Goal: Contribute content

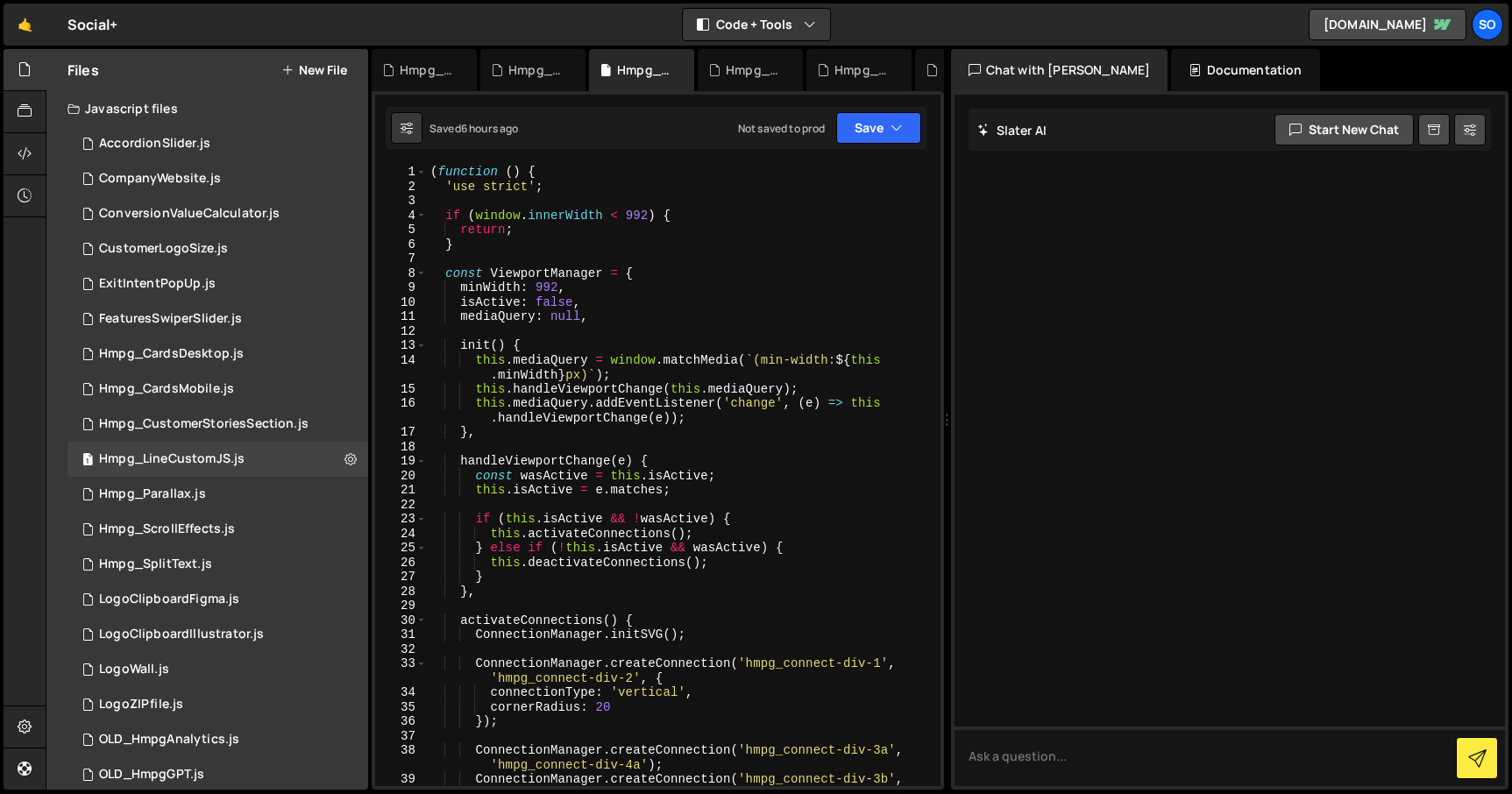
click at [698, 395] on div "( function ( ) { 'use strict' ; if ( window . innerWidth < 992 ) { return ; } c…" at bounding box center [680, 488] width 506 height 648
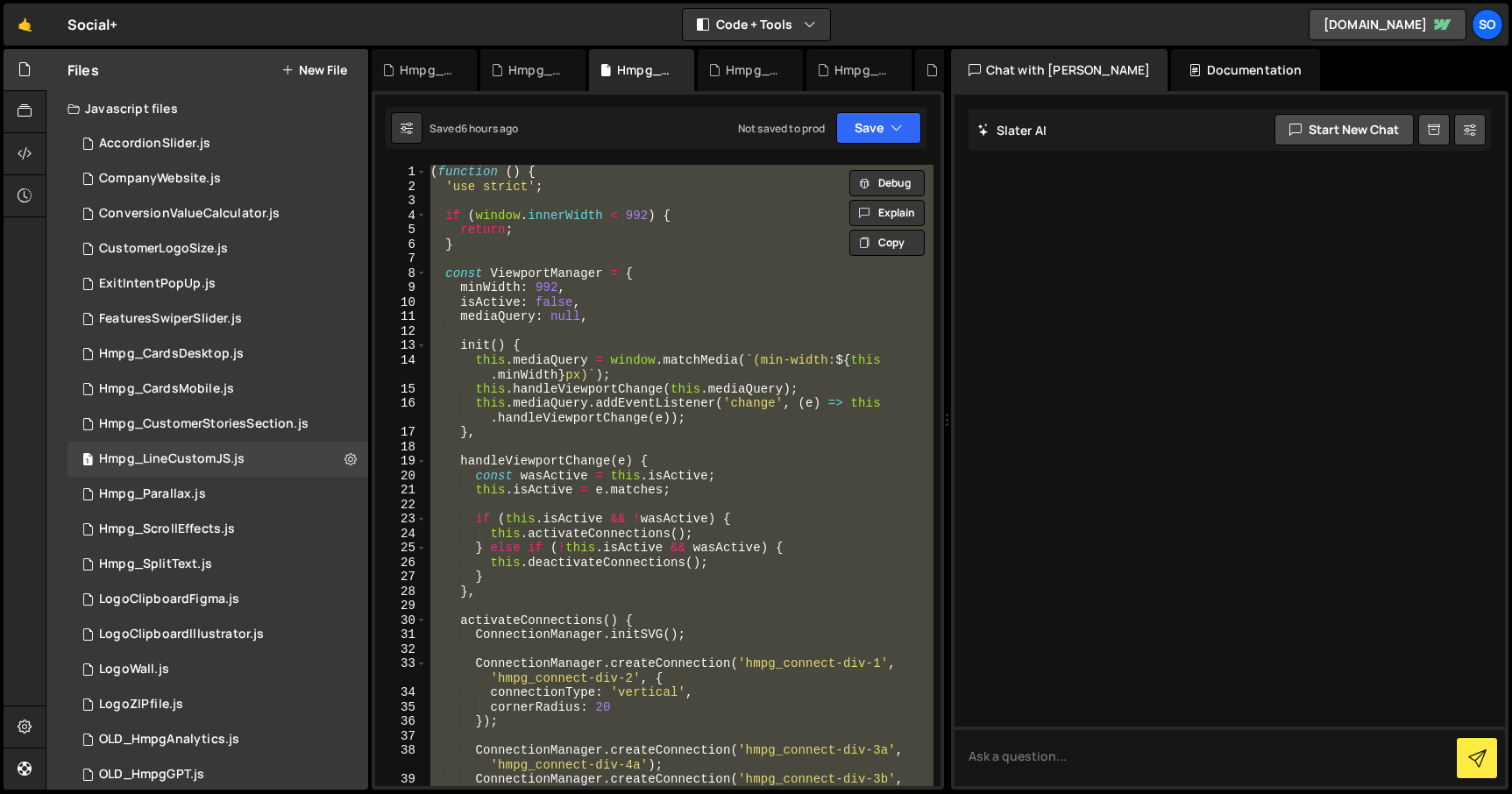
click at [625, 295] on div "( function ( ) { 'use strict' ; if ( window . innerWidth < 992 ) { return ; } c…" at bounding box center [680, 476] width 506 height 621
paste textarea
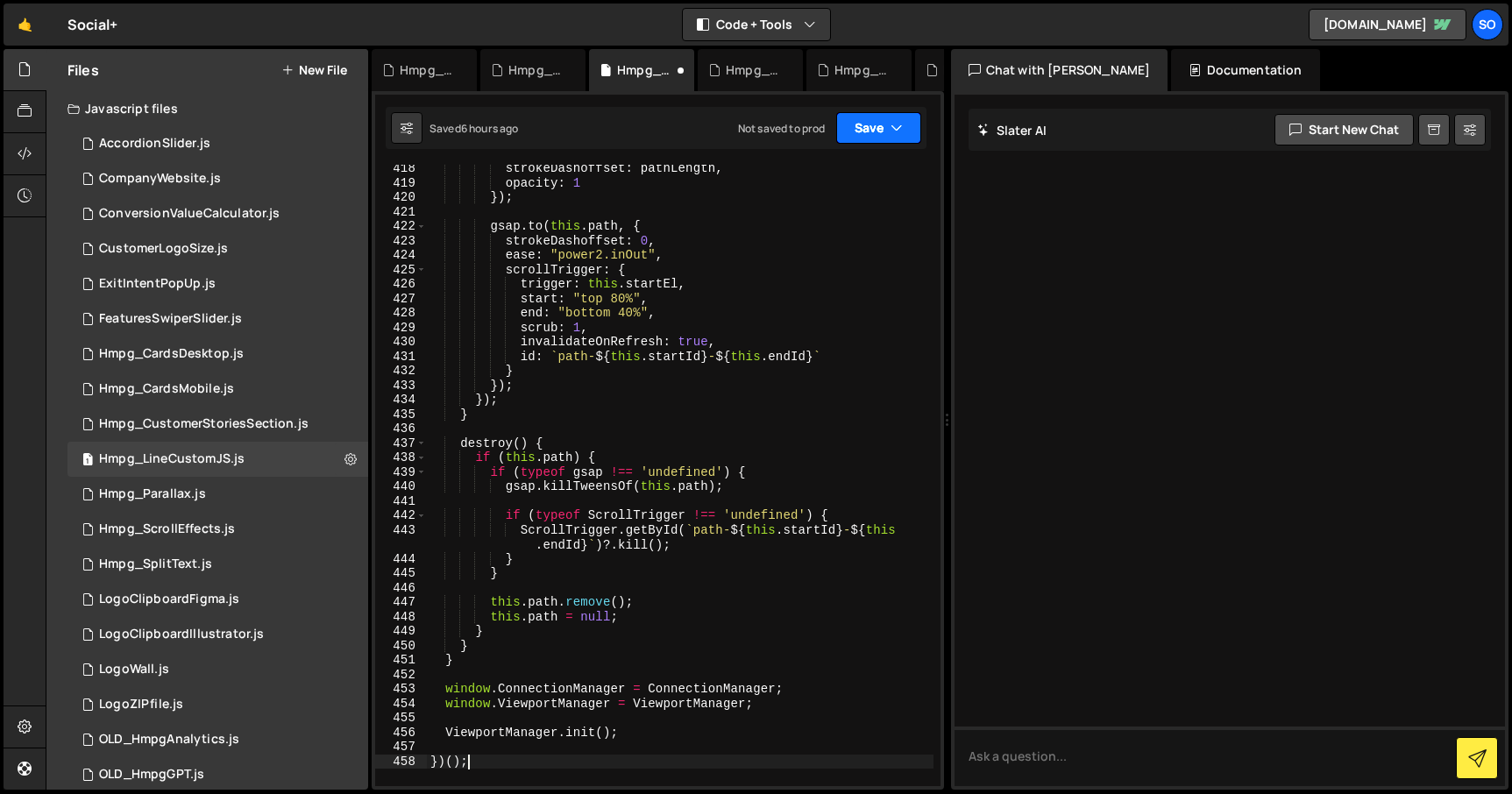
click at [859, 114] on button "Save" at bounding box center [878, 128] width 85 height 32
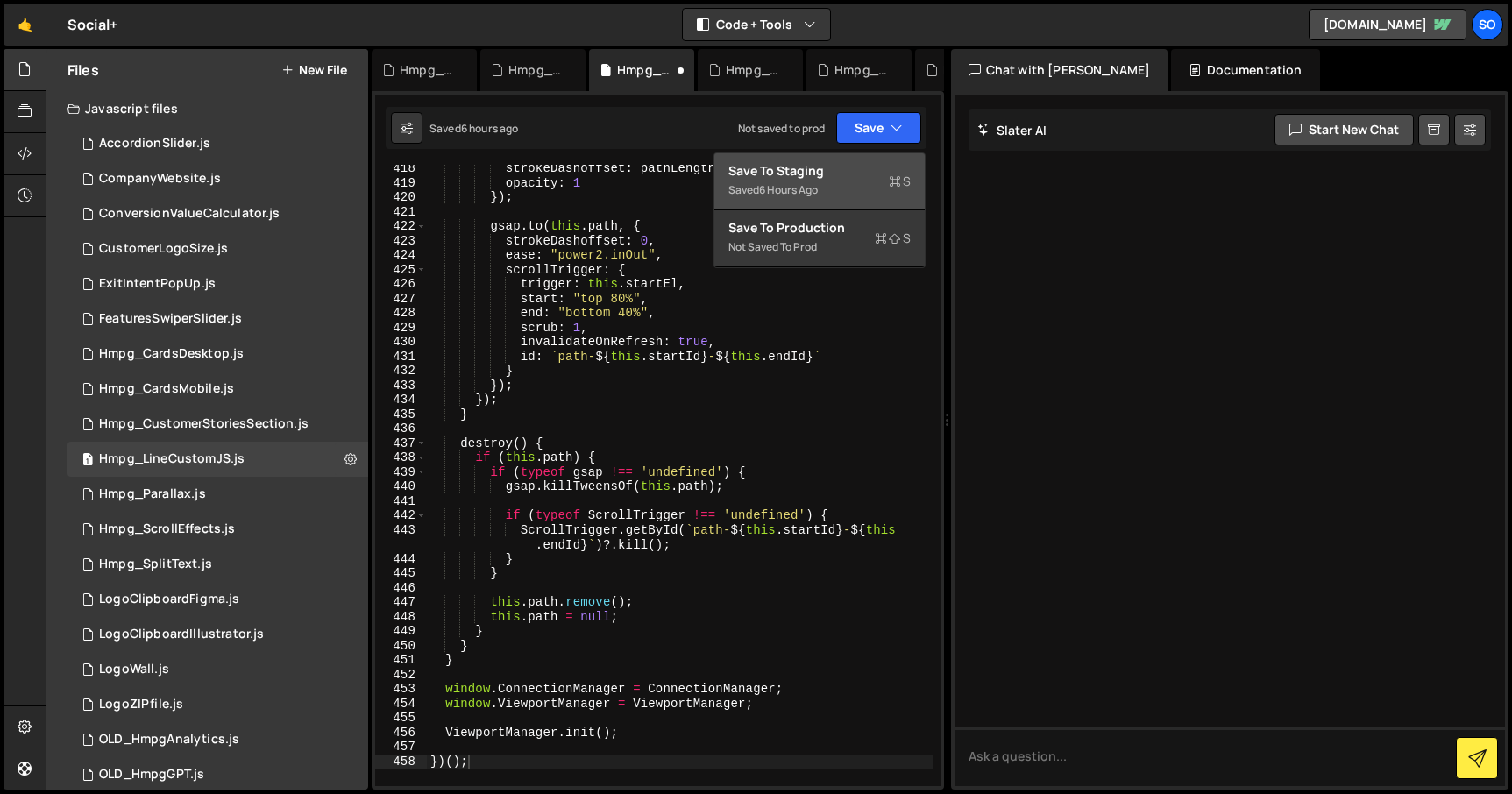
click at [825, 165] on div "Save to Staging S" at bounding box center [819, 171] width 182 height 18
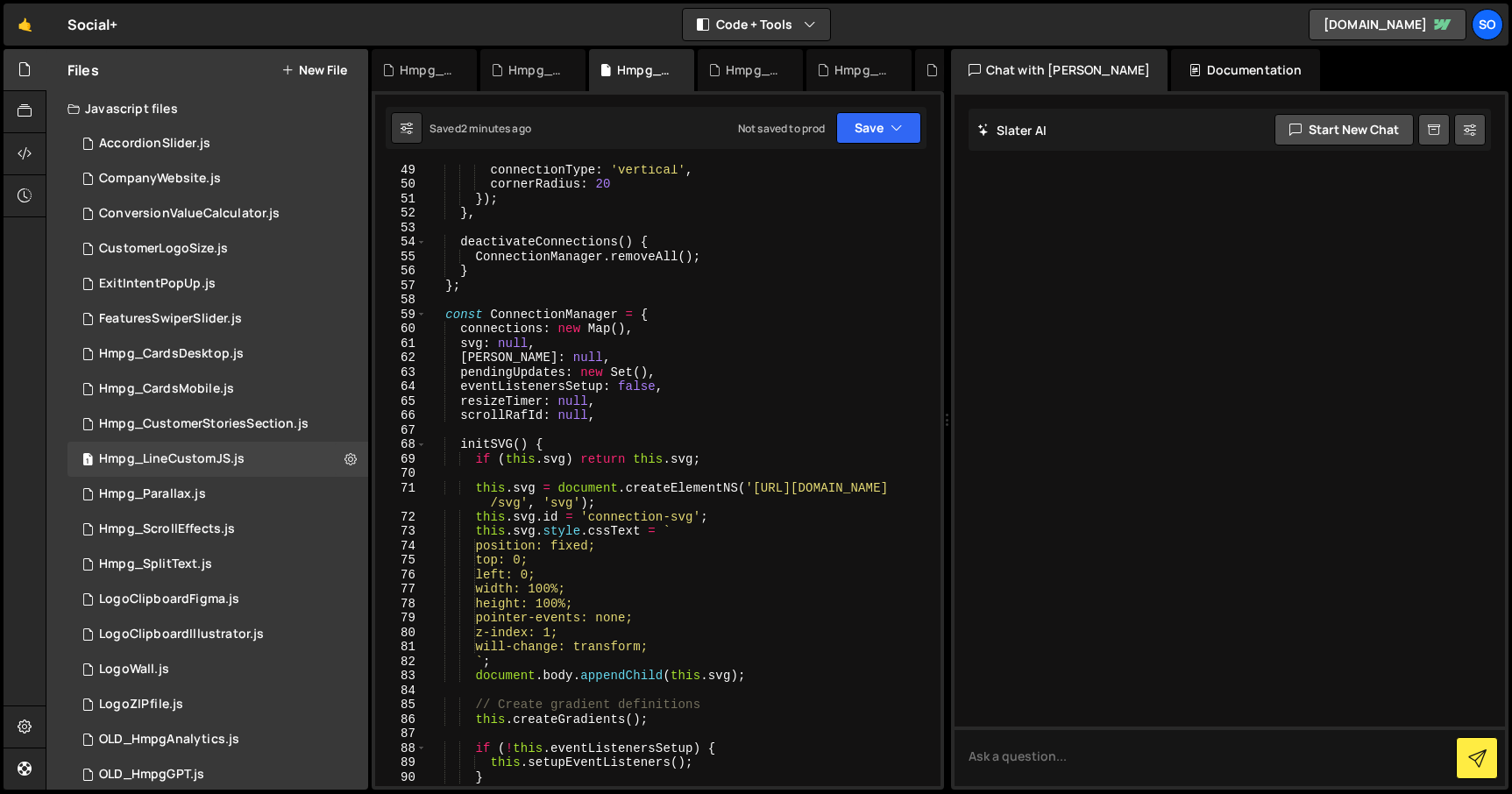
scroll to position [973, 0]
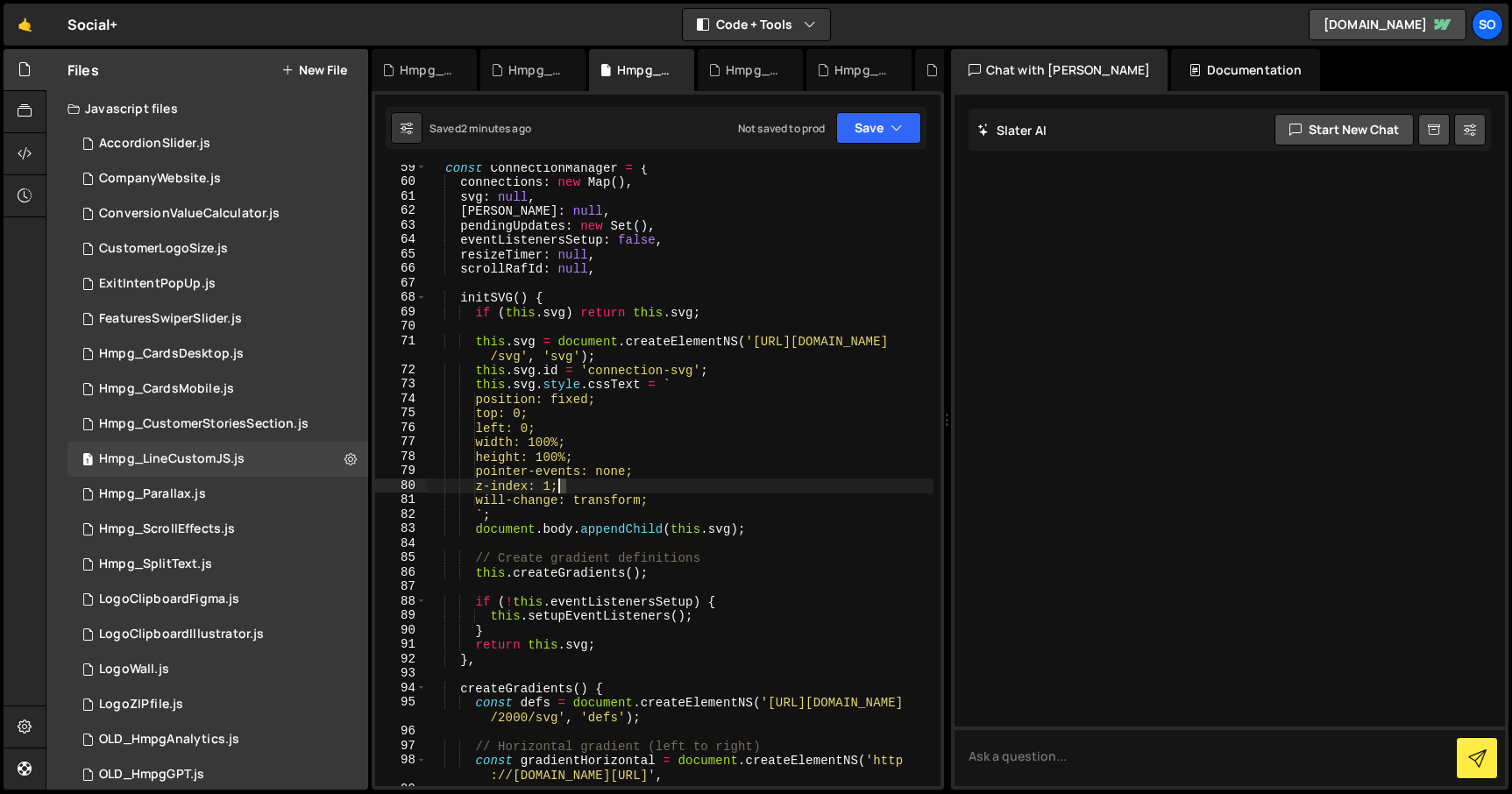
drag, startPoint x: 565, startPoint y: 486, endPoint x: 574, endPoint y: 504, distance: 20.1
click at [560, 485] on div "const ConnectionManager = { connections : new Map ( ) , svg : null , [PERSON_NA…" at bounding box center [680, 484] width 506 height 648
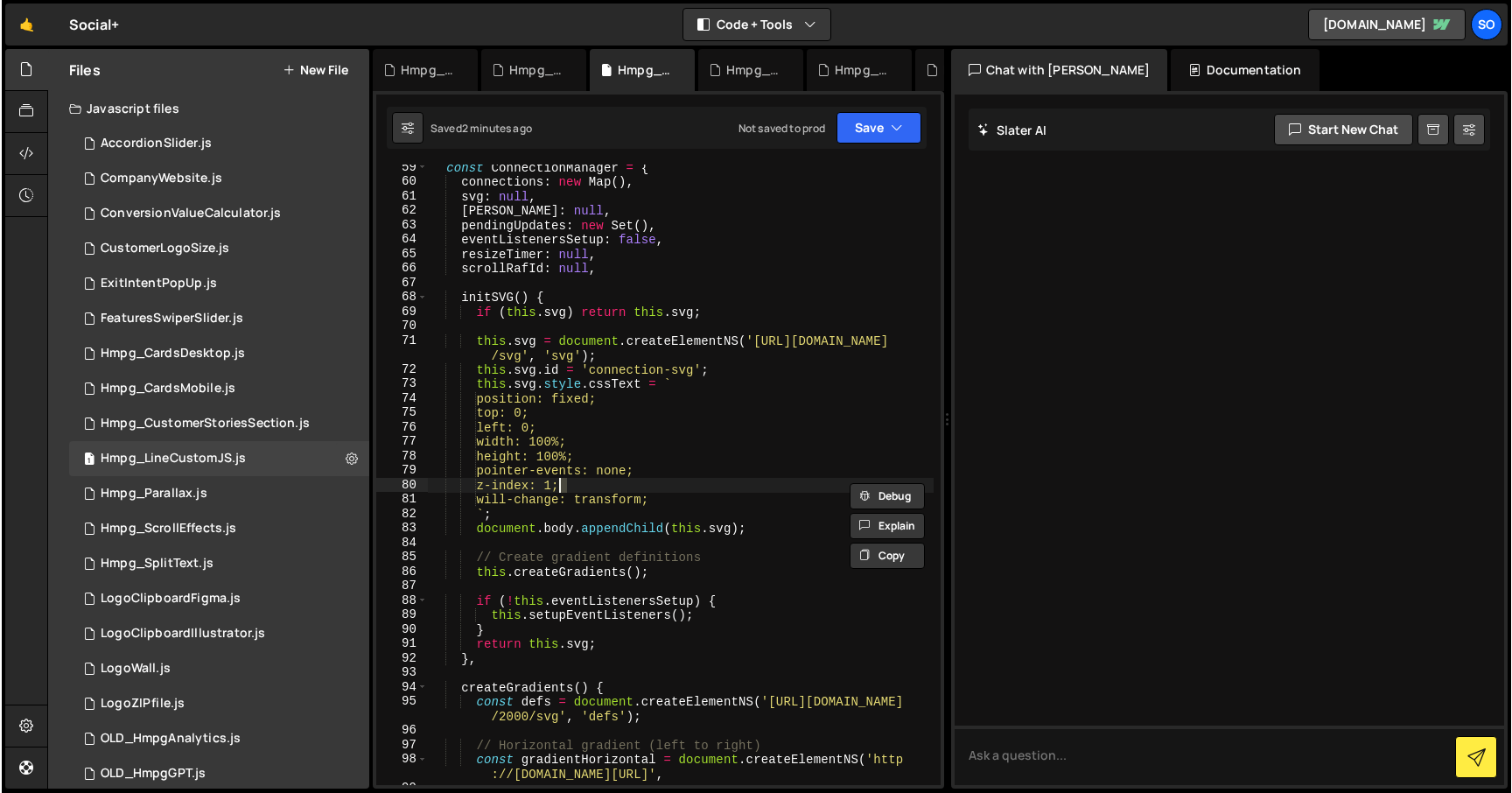
scroll to position [0, 9]
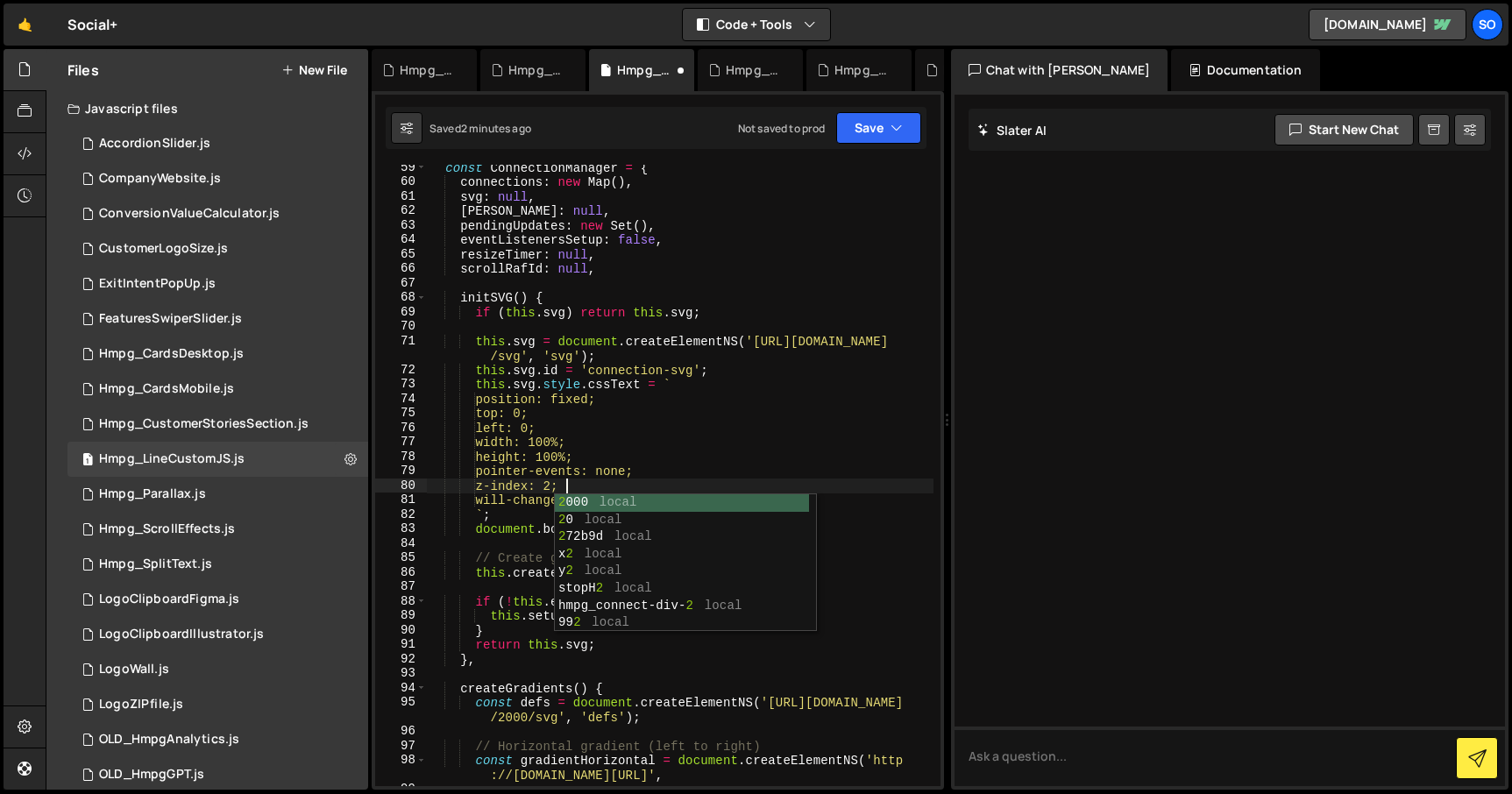
click at [695, 436] on div "const ConnectionManager = { connections : new Map ( ) , svg : null , [PERSON_NA…" at bounding box center [680, 484] width 506 height 648
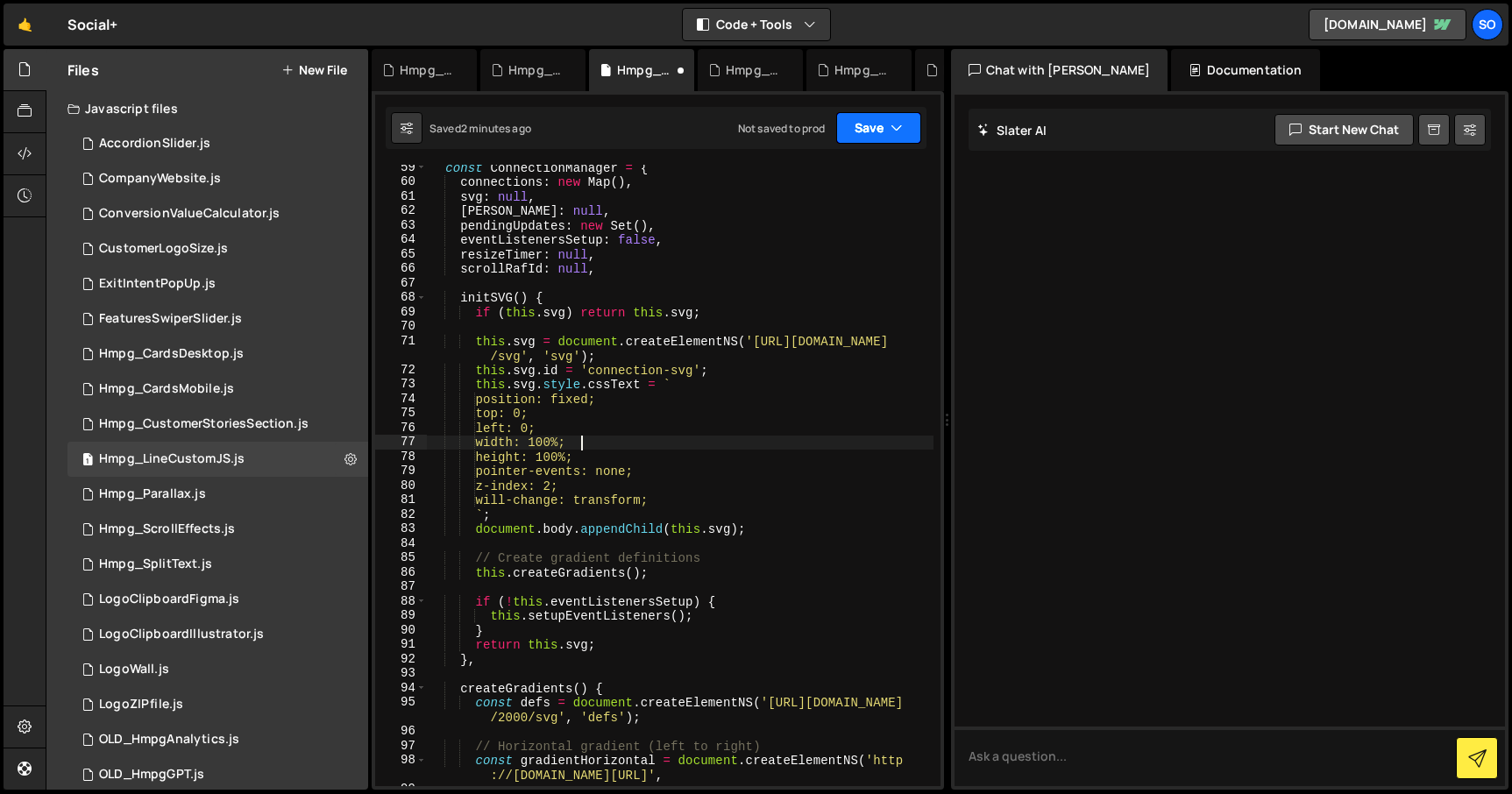
type textarea "width: 100%;"
click at [874, 135] on button "Save" at bounding box center [878, 128] width 85 height 32
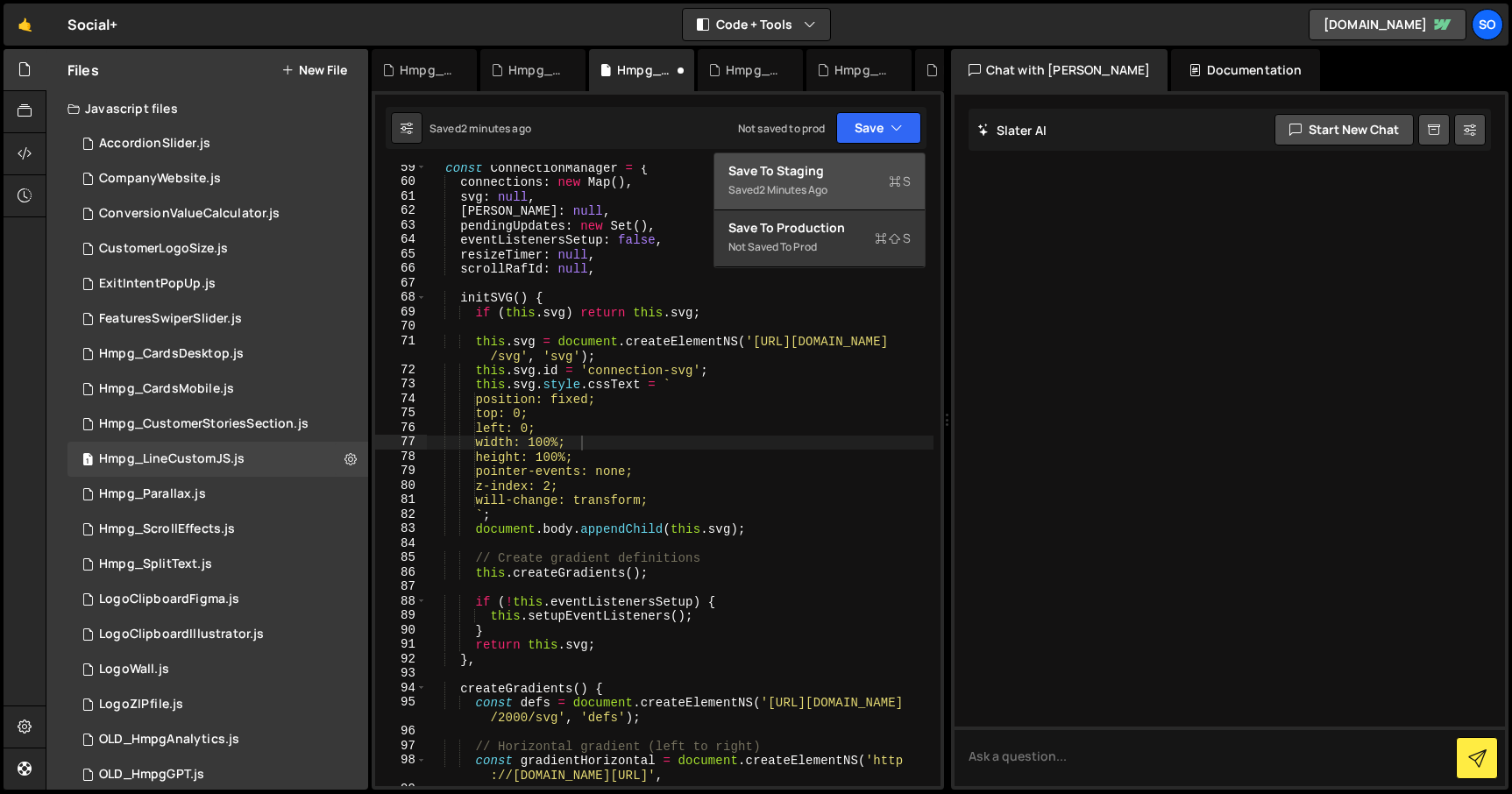
click at [838, 174] on div "Save to Staging S" at bounding box center [819, 171] width 182 height 18
